Goal: Task Accomplishment & Management: Use online tool/utility

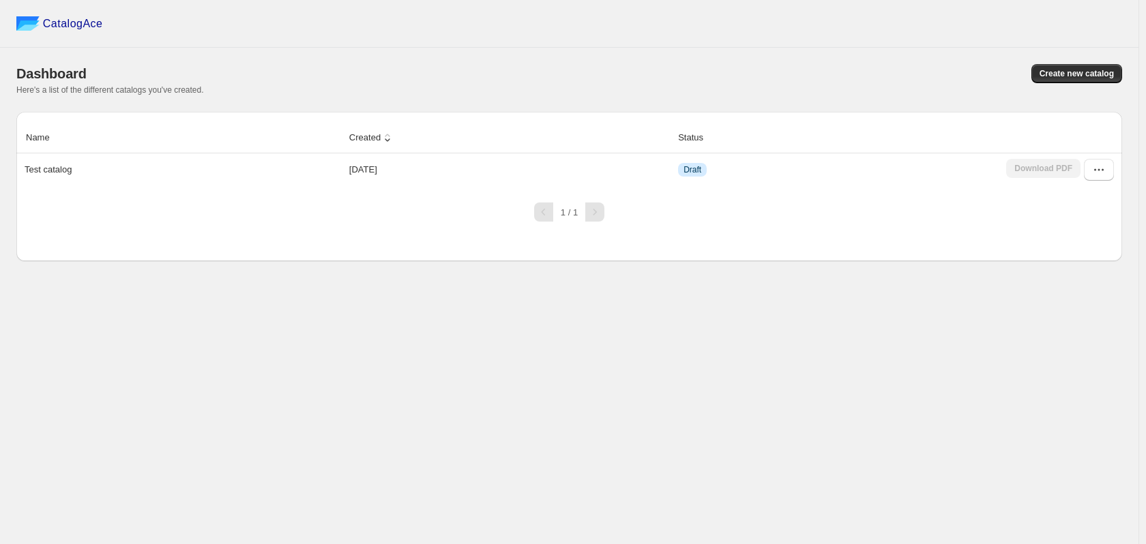
click at [99, 204] on div "1 / 1" at bounding box center [563, 207] width 1117 height 30
click at [48, 179] on th "Test catalog" at bounding box center [180, 169] width 329 height 33
click at [55, 174] on p "Test catalog" at bounding box center [48, 170] width 47 height 14
click at [55, 175] on p "Test catalog" at bounding box center [48, 170] width 47 height 14
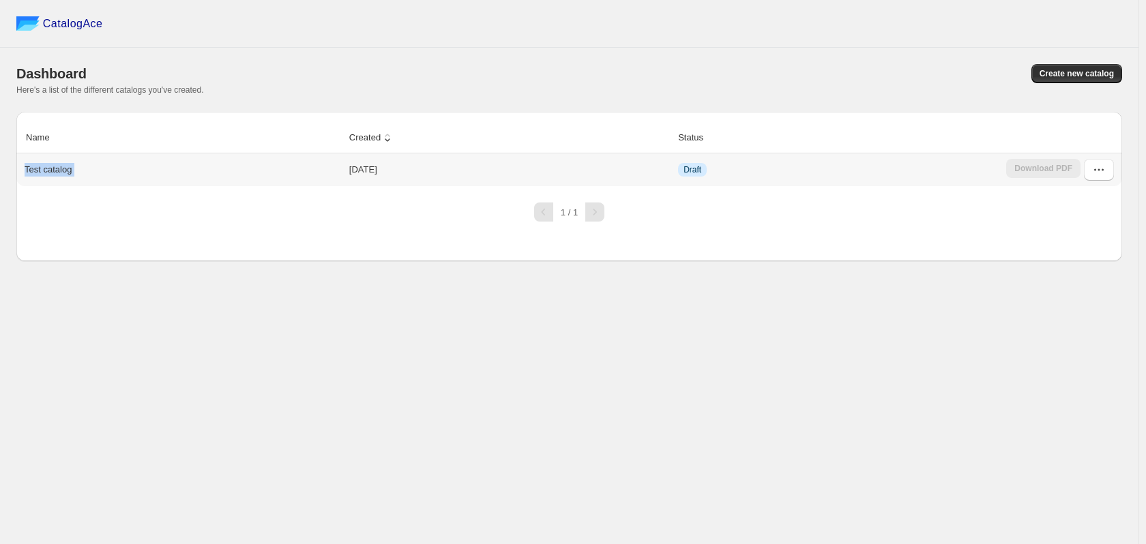
click at [55, 174] on p "Test catalog" at bounding box center [48, 170] width 47 height 14
drag, startPoint x: 695, startPoint y: 351, endPoint x: 762, endPoint y: 301, distance: 83.3
click at [696, 346] on div "CatalogAce Dashboard Create new catalog Here's a list of the different catalogs…" at bounding box center [569, 272] width 1138 height 544
drag, startPoint x: 1067, startPoint y: 366, endPoint x: 1102, endPoint y: 284, distance: 89.3
click at [1070, 360] on div "CatalogAce Dashboard Create new catalog Here's a list of the different catalogs…" at bounding box center [569, 272] width 1138 height 544
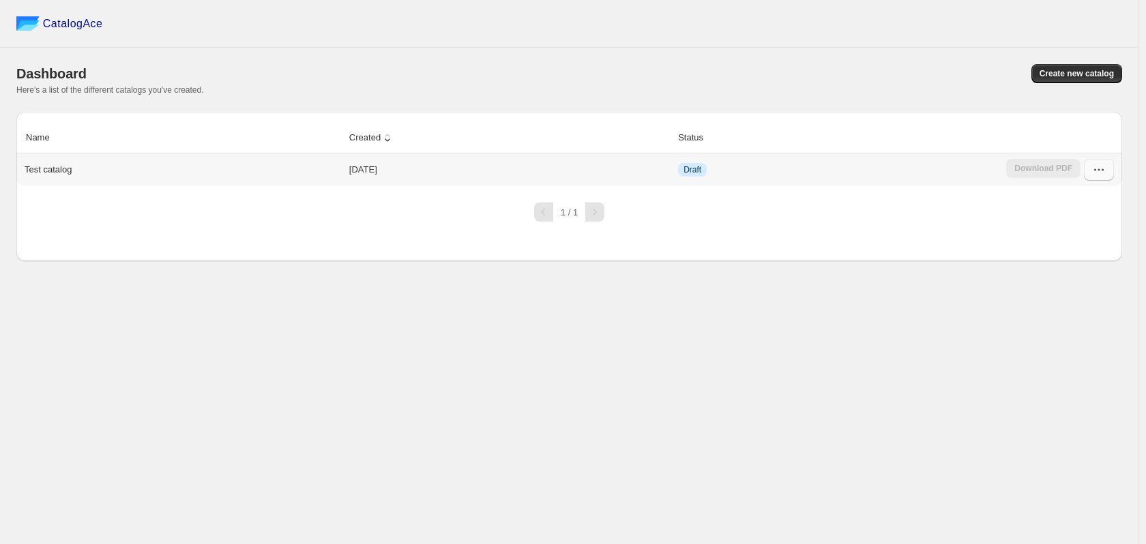
click at [1100, 173] on icon "button" at bounding box center [1099, 170] width 14 height 14
drag, startPoint x: 973, startPoint y: 315, endPoint x: 986, endPoint y: 286, distance: 32.1
click at [973, 311] on div "CatalogAce Dashboard Create new catalog Here's a list of the different catalogs…" at bounding box center [569, 272] width 1138 height 544
click at [1060, 57] on div "Dashboard Create new catalog Here's a list of the different catalogs you've cre…" at bounding box center [569, 80] width 1106 height 64
click at [1059, 73] on span "Create new catalog" at bounding box center [1076, 73] width 74 height 11
